Goal: Transaction & Acquisition: Purchase product/service

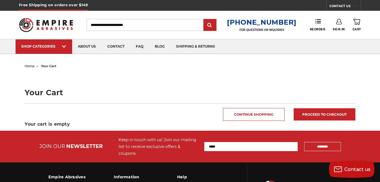
type input "**********"
click at [339, 23] on icon at bounding box center [339, 22] width 6 height 6
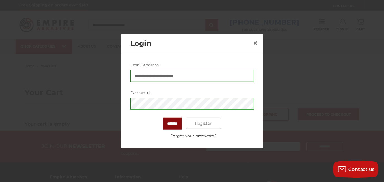
click at [170, 125] on input "*******" at bounding box center [172, 123] width 18 height 12
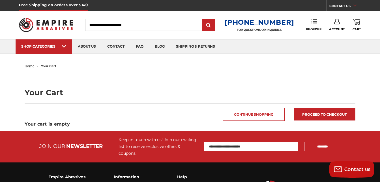
click at [314, 25] on link "Reorder" at bounding box center [314, 25] width 16 height 12
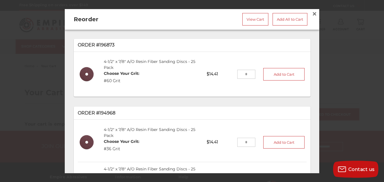
click at [243, 76] on input "tel" at bounding box center [246, 74] width 18 height 9
type input "**"
click at [281, 72] on button "Add to Cart" at bounding box center [283, 74] width 41 height 12
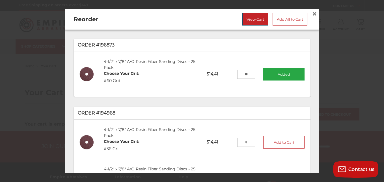
click at [247, 18] on link "View Cart" at bounding box center [255, 19] width 26 height 12
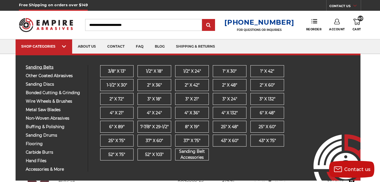
click at [48, 66] on span "sanding belts" at bounding box center [55, 67] width 58 height 4
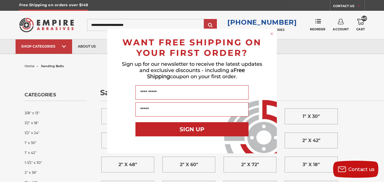
click at [272, 33] on circle "Close dialog" at bounding box center [271, 33] width 5 height 5
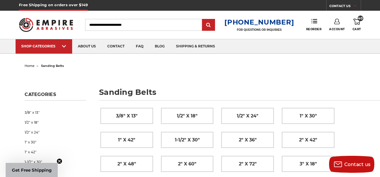
click at [358, 21] on icon at bounding box center [356, 22] width 7 height 6
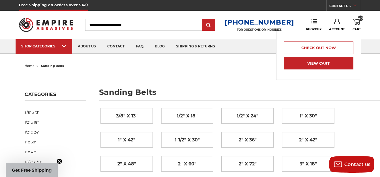
click at [319, 63] on link "View Cart" at bounding box center [319, 63] width 70 height 13
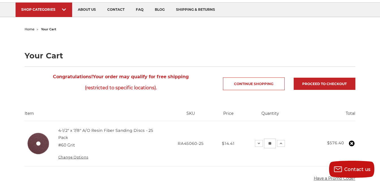
scroll to position [37, 0]
click at [327, 83] on link "Proceed to checkout" at bounding box center [325, 83] width 62 height 12
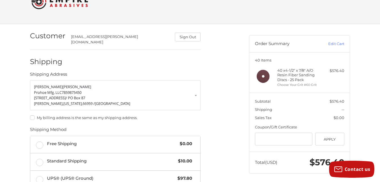
click at [32, 115] on label "My billing address is the same as my shipping address." at bounding box center [115, 117] width 171 height 5
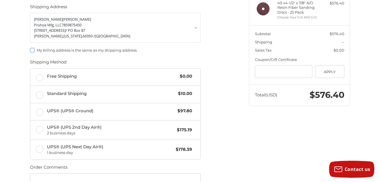
scroll to position [88, 0]
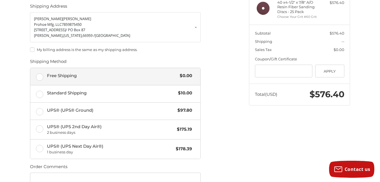
click at [39, 74] on label "Free Shipping $0.00" at bounding box center [115, 76] width 170 height 17
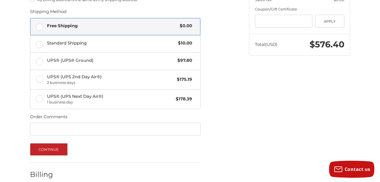
scroll to position [138, 0]
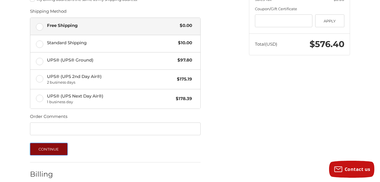
click at [50, 145] on button "Continue" at bounding box center [49, 149] width 38 height 12
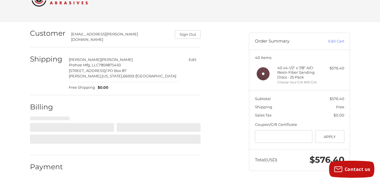
select select "**"
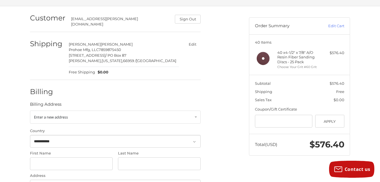
scroll to position [33, 0]
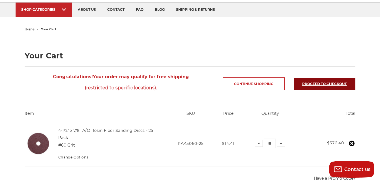
click at [337, 83] on link "Proceed to checkout" at bounding box center [325, 83] width 62 height 12
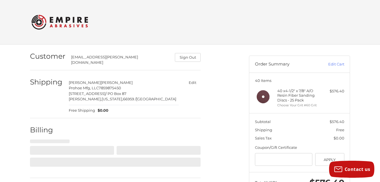
select select "**"
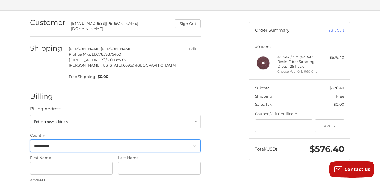
scroll to position [30, 0]
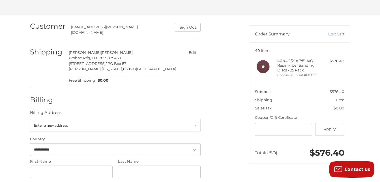
click at [192, 48] on button "Edit" at bounding box center [192, 52] width 16 height 8
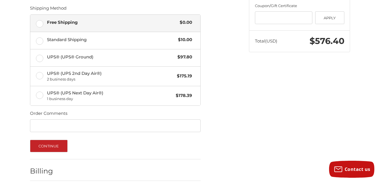
scroll to position [145, 0]
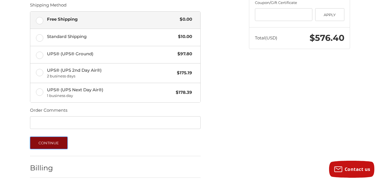
click at [48, 138] on button "Continue" at bounding box center [49, 142] width 38 height 12
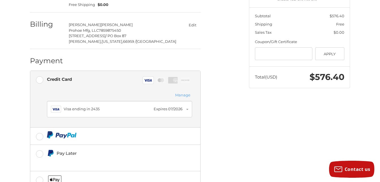
scroll to position [143, 0]
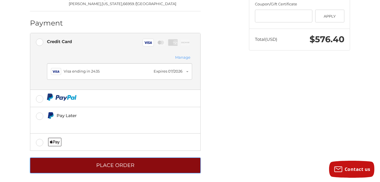
click at [117, 161] on button "Place Order" at bounding box center [115, 165] width 171 height 16
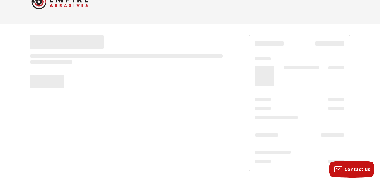
scroll to position [20, 0]
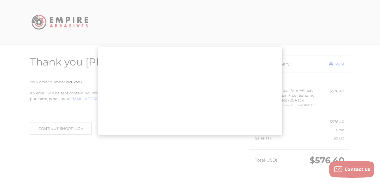
click at [0, 181] on div at bounding box center [0, 182] width 0 height 0
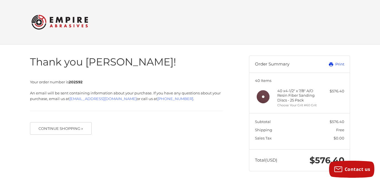
click at [337, 64] on link "Print" at bounding box center [330, 64] width 28 height 6
